Goal: Information Seeking & Learning: Find specific page/section

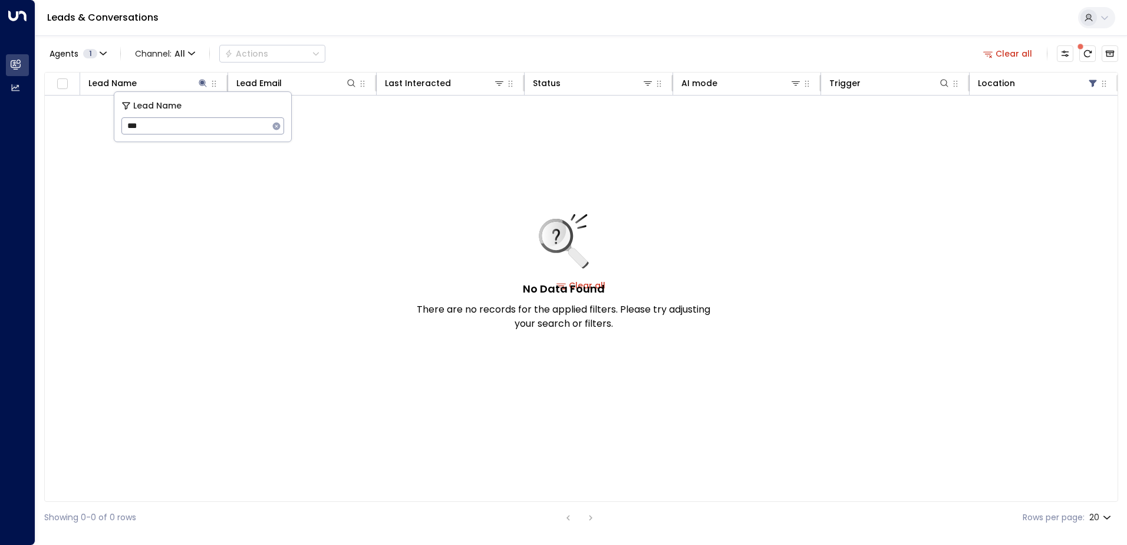
click at [274, 127] on icon "button" at bounding box center [277, 126] width 8 height 8
click at [262, 125] on input "text" at bounding box center [202, 126] width 163 height 22
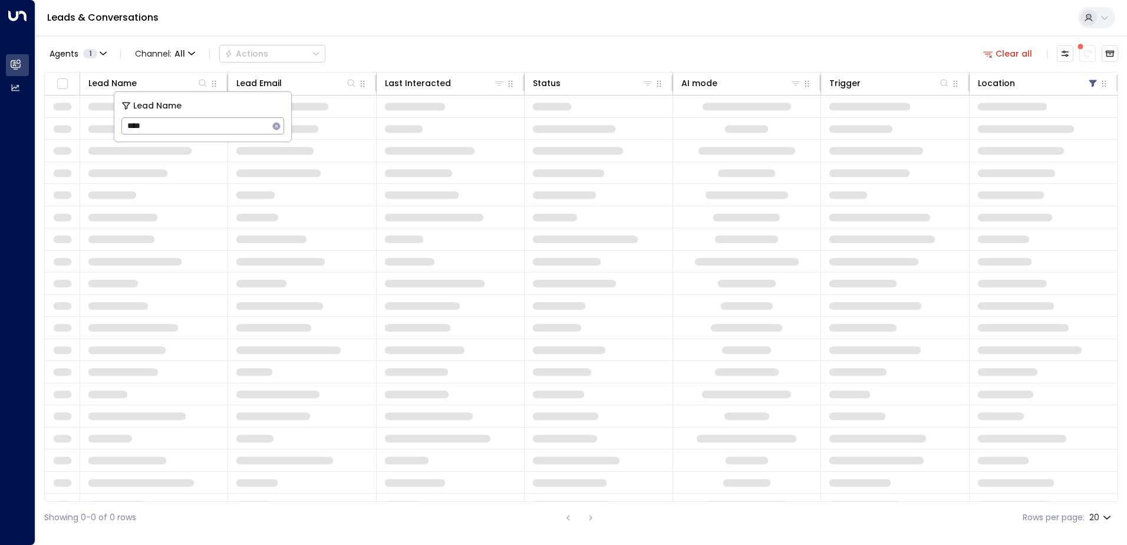
type input "*****"
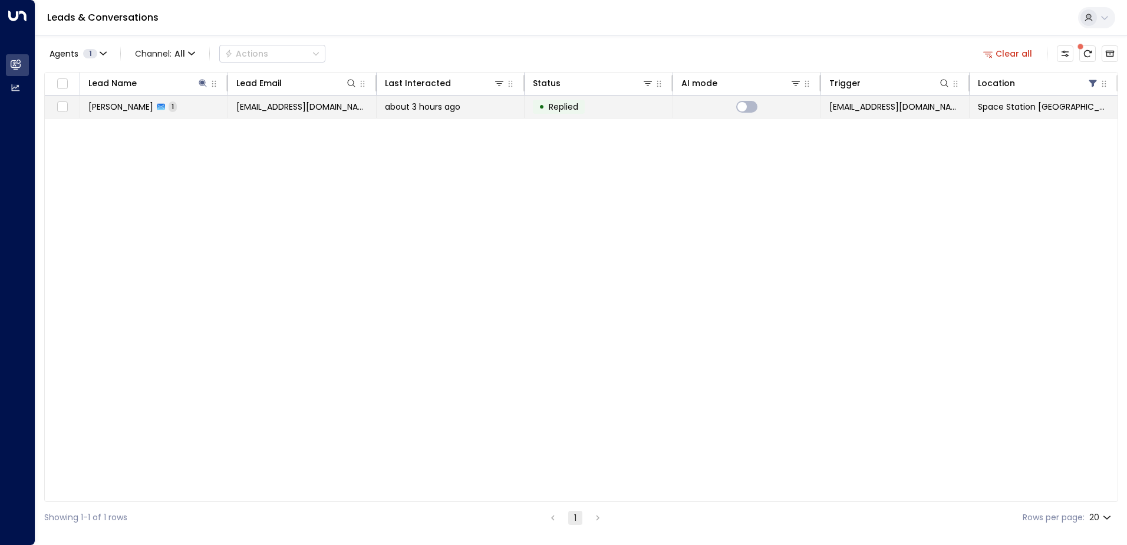
click at [433, 112] on span "about 3 hours ago" at bounding box center [422, 107] width 75 height 12
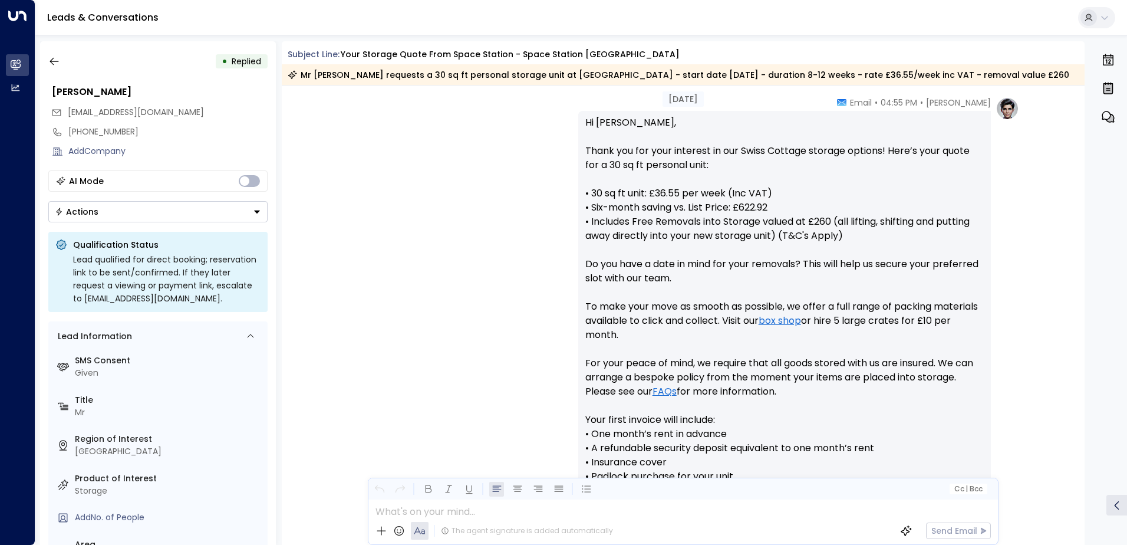
scroll to position [635, 0]
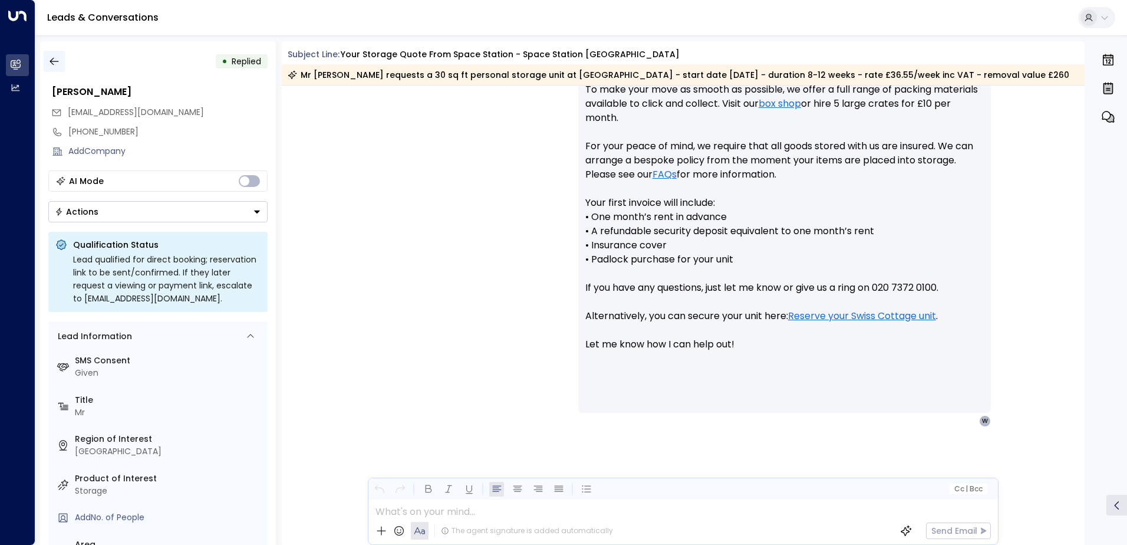
click at [52, 62] on icon "button" at bounding box center [54, 61] width 12 height 12
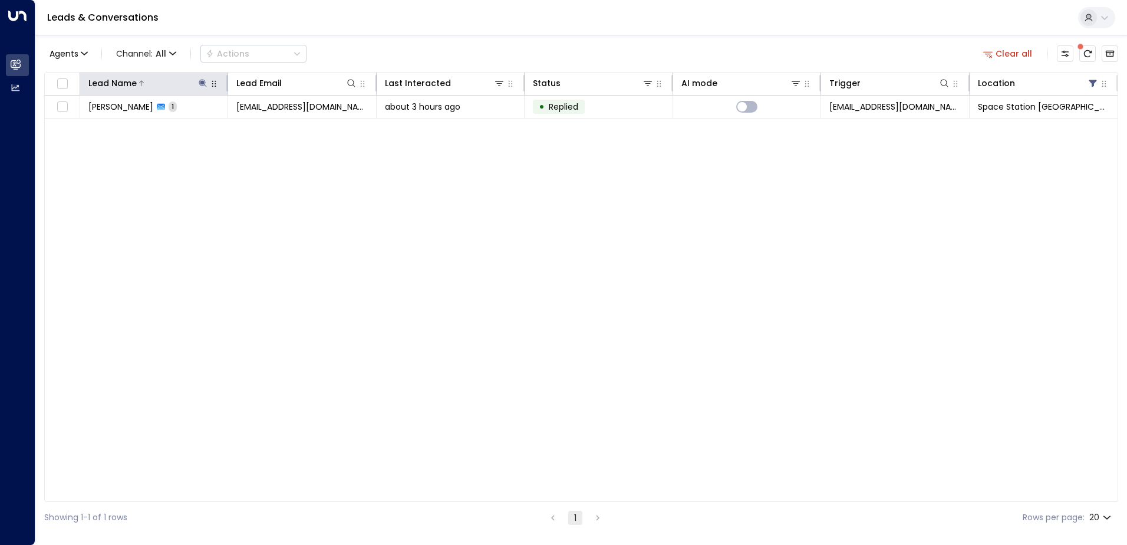
click at [205, 83] on icon at bounding box center [202, 82] width 9 height 9
click at [278, 122] on icon "button" at bounding box center [276, 125] width 9 height 9
click at [252, 124] on input "text" at bounding box center [202, 126] width 163 height 22
type input "***"
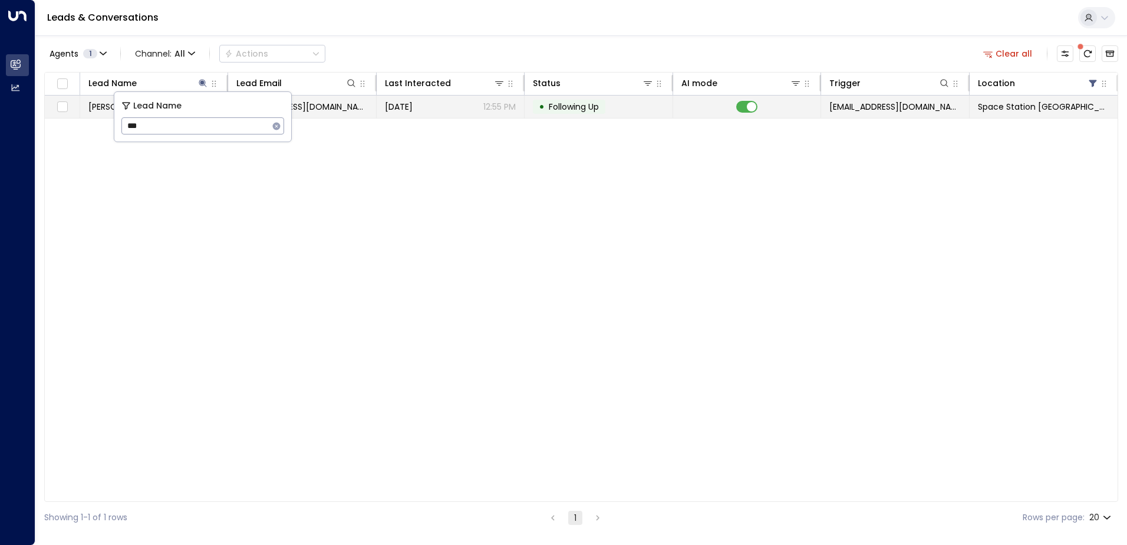
click at [428, 110] on div "[DATE] 12:55 PM" at bounding box center [450, 107] width 131 height 12
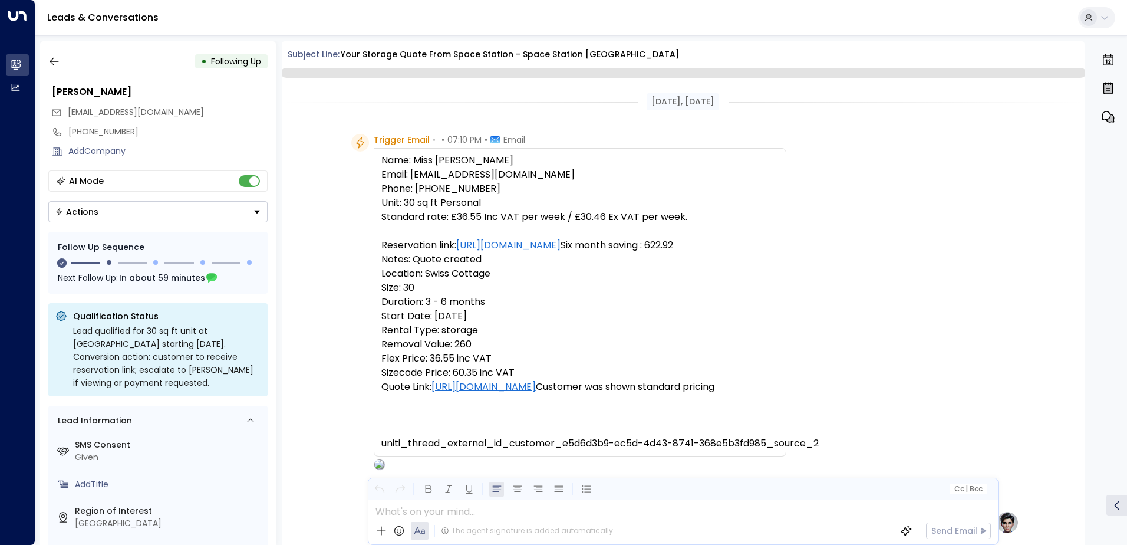
scroll to position [973, 0]
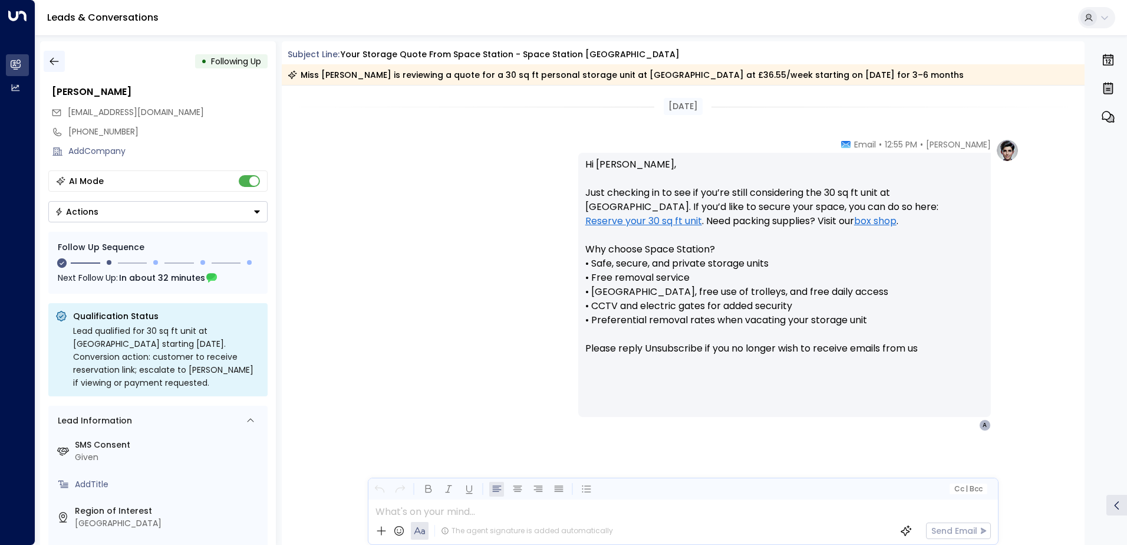
click at [58, 64] on icon "button" at bounding box center [54, 61] width 12 height 12
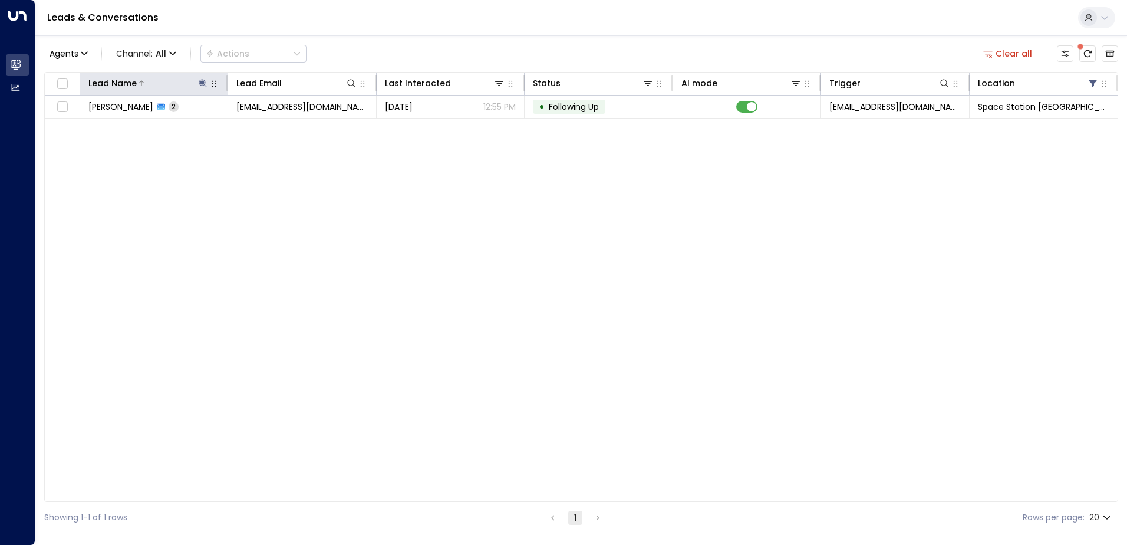
click at [199, 83] on icon at bounding box center [202, 82] width 9 height 9
click at [276, 129] on icon "button" at bounding box center [277, 126] width 8 height 8
click at [261, 126] on input "text" at bounding box center [202, 126] width 163 height 22
type input "******"
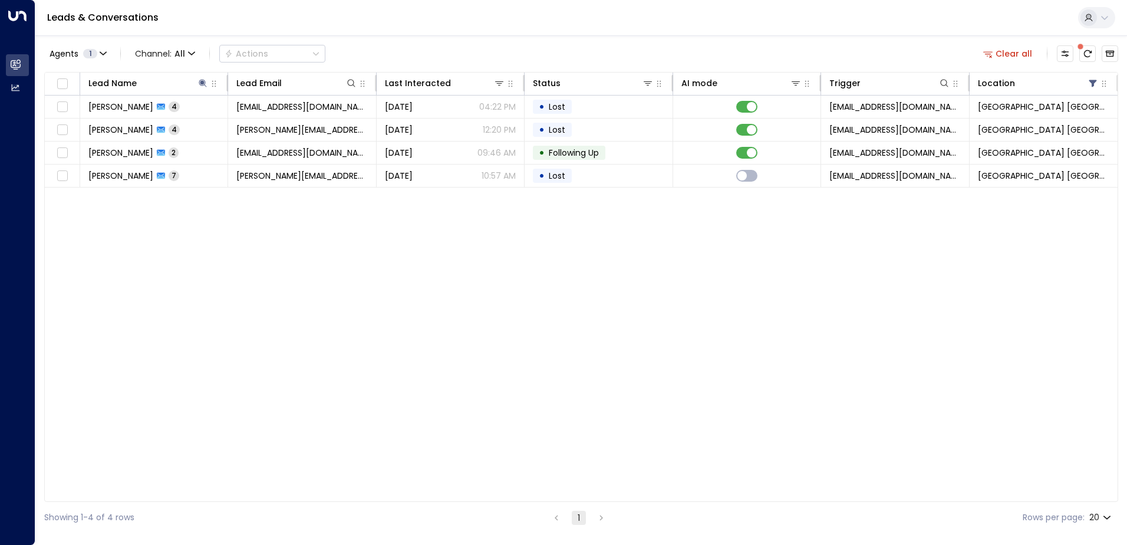
click at [449, 31] on div "Leads & Conversations" at bounding box center [581, 18] width 1092 height 36
click at [202, 81] on icon at bounding box center [203, 83] width 8 height 8
click at [200, 85] on icon at bounding box center [202, 82] width 9 height 9
click at [146, 127] on input "******" at bounding box center [194, 126] width 147 height 22
type input "*****"
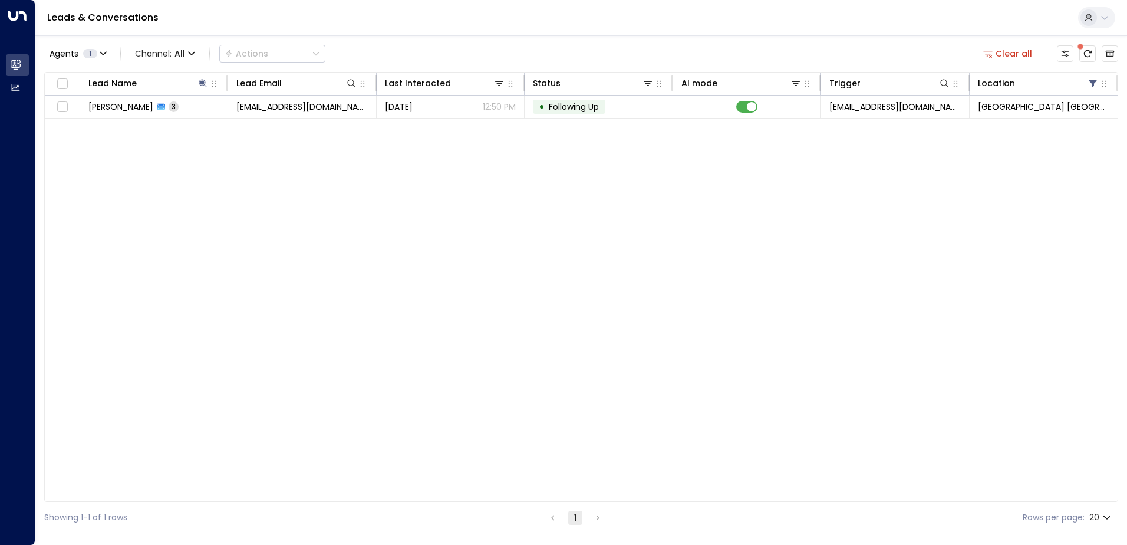
click at [373, 58] on div "Agents 1 Channel: All Actions Clear all" at bounding box center [581, 53] width 1074 height 25
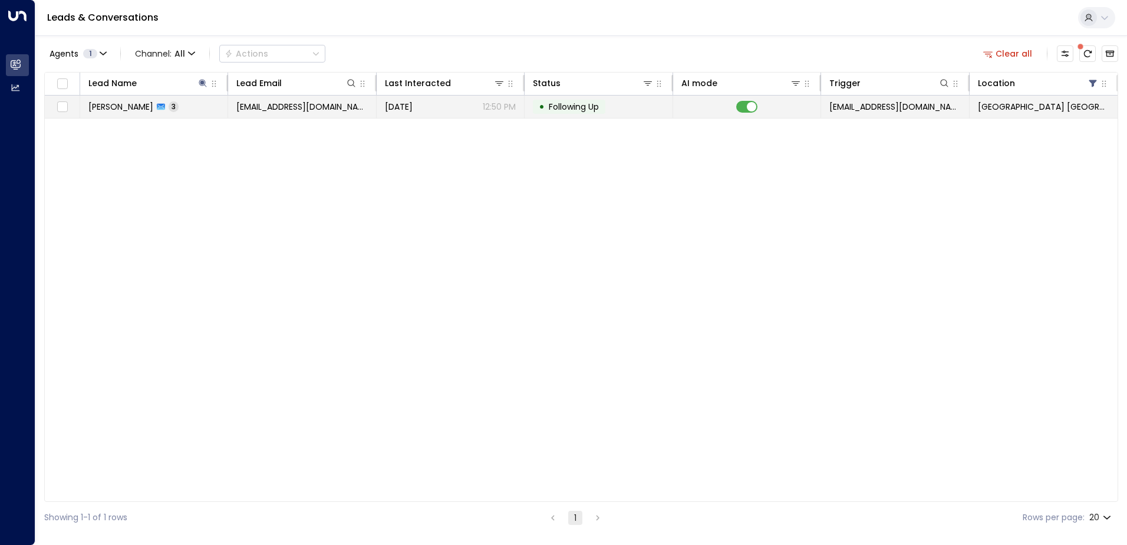
click at [271, 106] on span "[EMAIL_ADDRESS][DOMAIN_NAME]" at bounding box center [301, 107] width 131 height 12
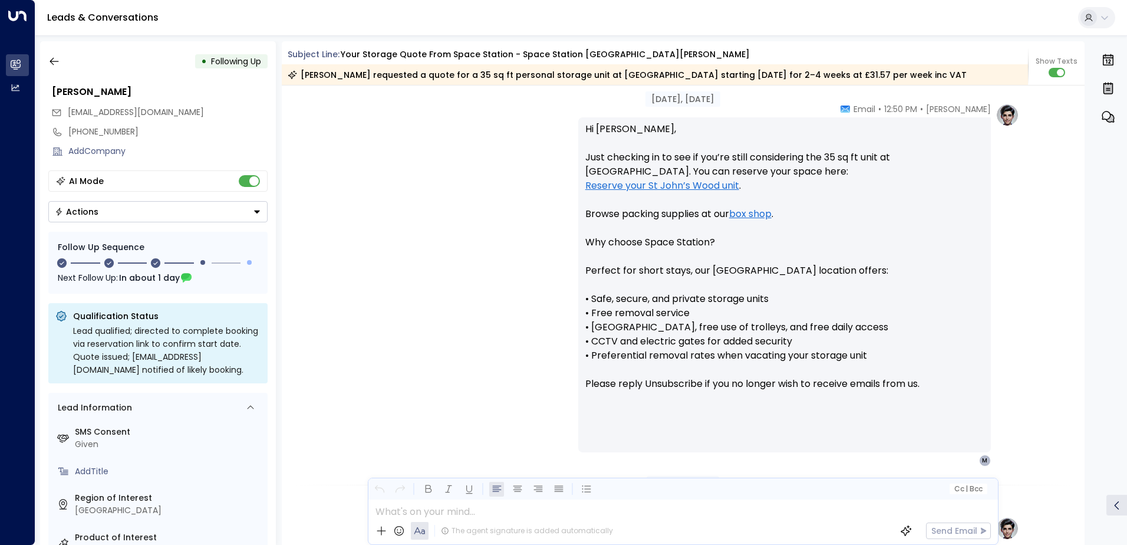
scroll to position [612, 0]
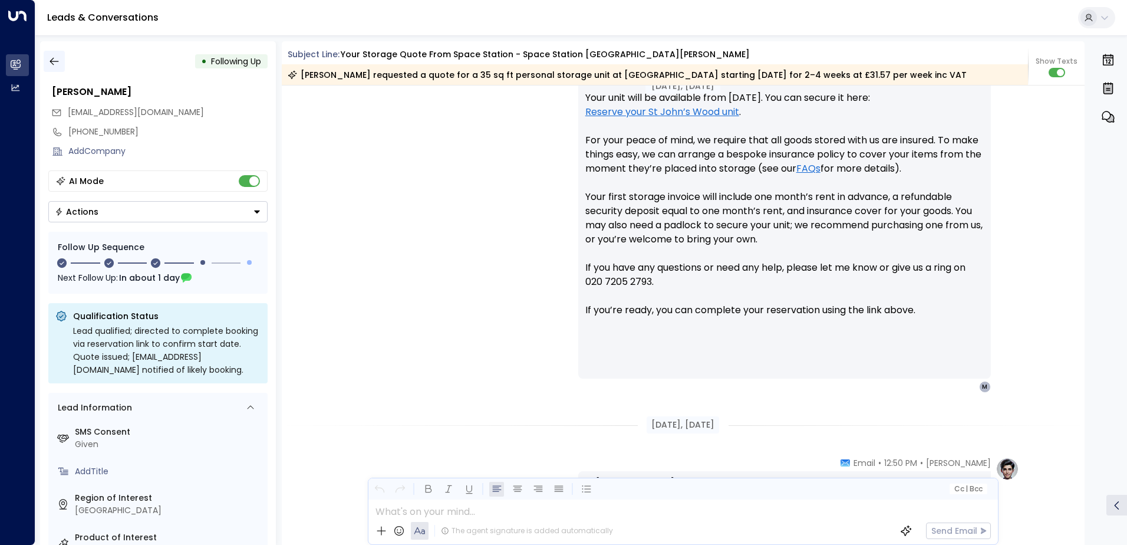
click at [53, 56] on icon "button" at bounding box center [54, 61] width 12 height 12
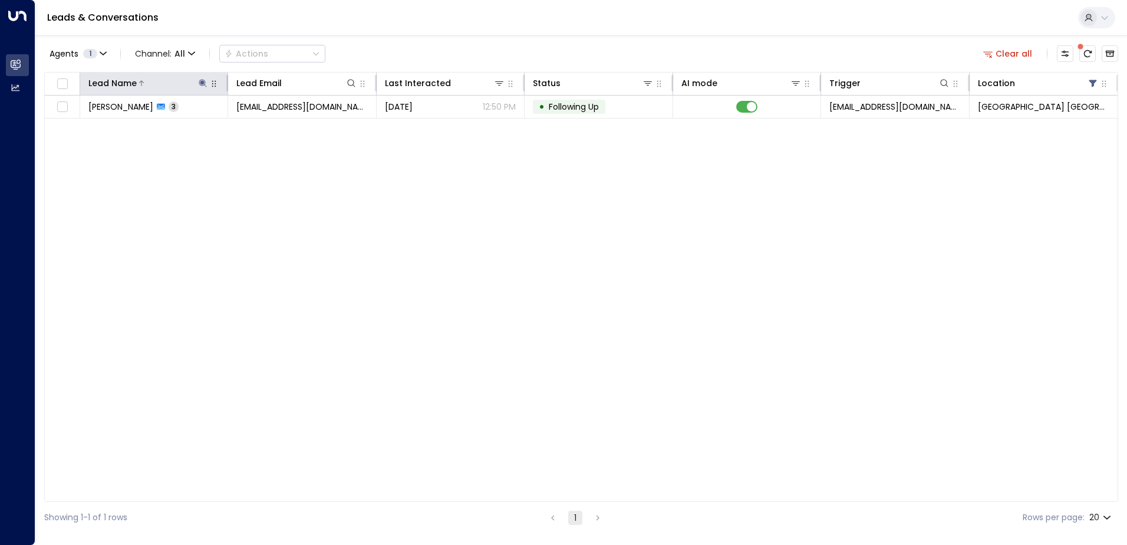
click at [201, 79] on icon at bounding box center [202, 82] width 9 height 9
click at [276, 125] on icon "button" at bounding box center [276, 125] width 9 height 9
click at [228, 124] on input "text" at bounding box center [202, 126] width 163 height 22
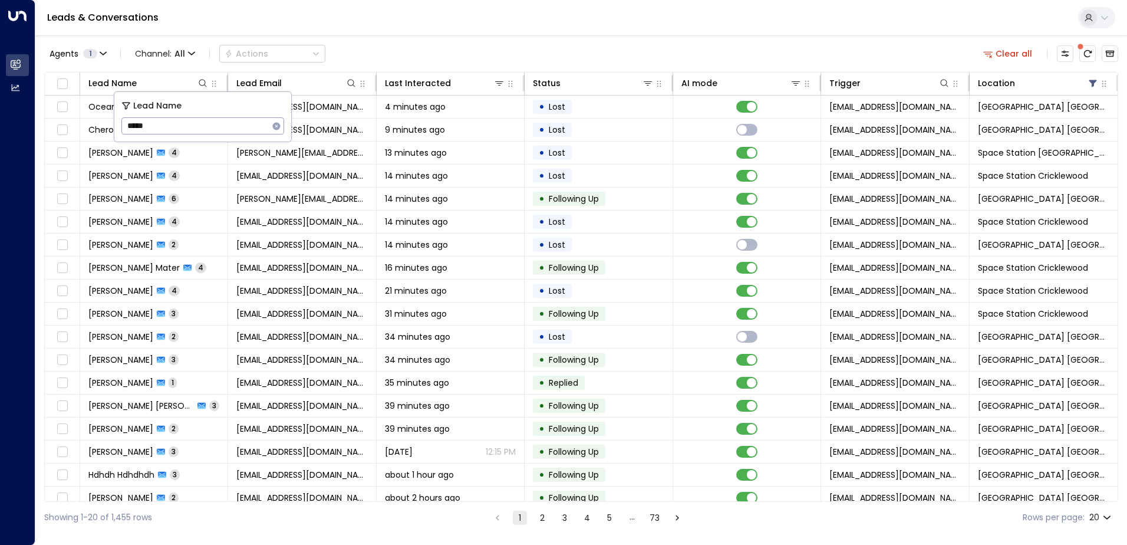
type input "*****"
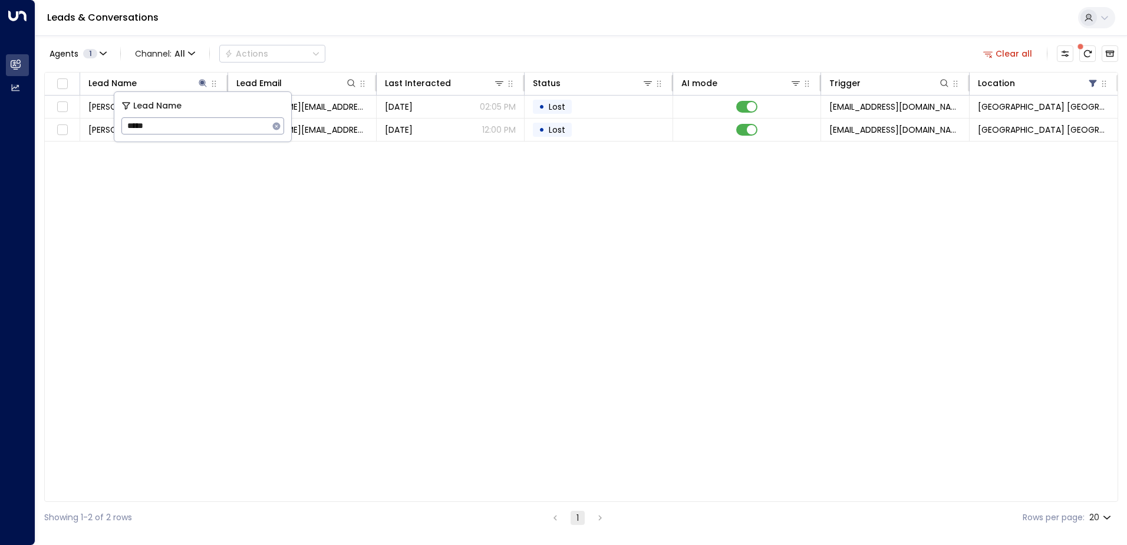
click at [398, 46] on div "Agents 1 Channel: All Actions Clear all" at bounding box center [581, 53] width 1074 height 25
click at [200, 83] on icon at bounding box center [202, 82] width 9 height 9
click at [278, 126] on icon "button" at bounding box center [277, 126] width 8 height 8
click at [239, 125] on input "text" at bounding box center [202, 126] width 163 height 22
type input "*****"
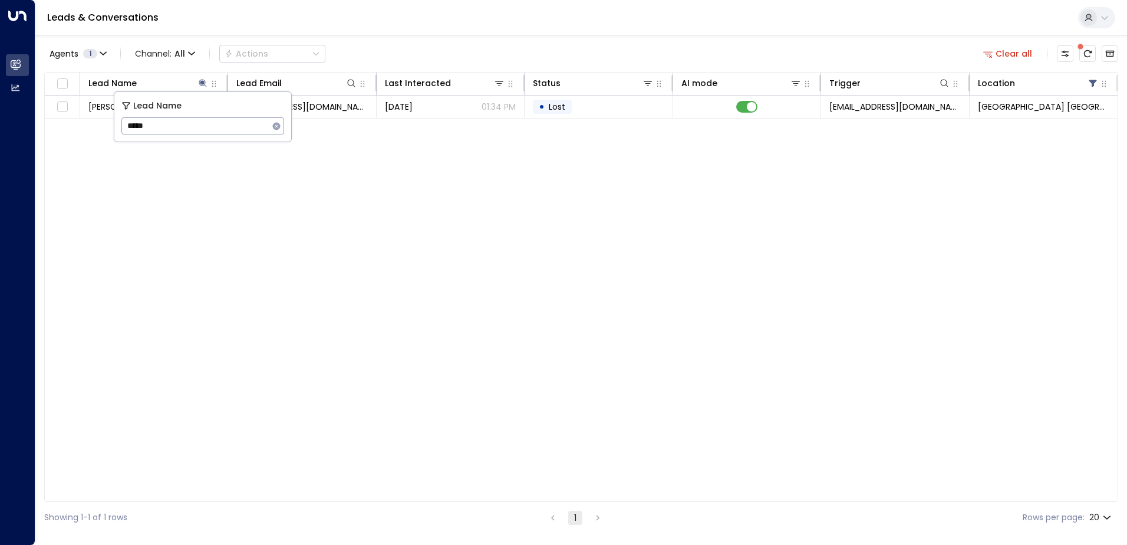
click at [430, 25] on div "Leads & Conversations" at bounding box center [581, 18] width 1092 height 36
